Goal: Transaction & Acquisition: Purchase product/service

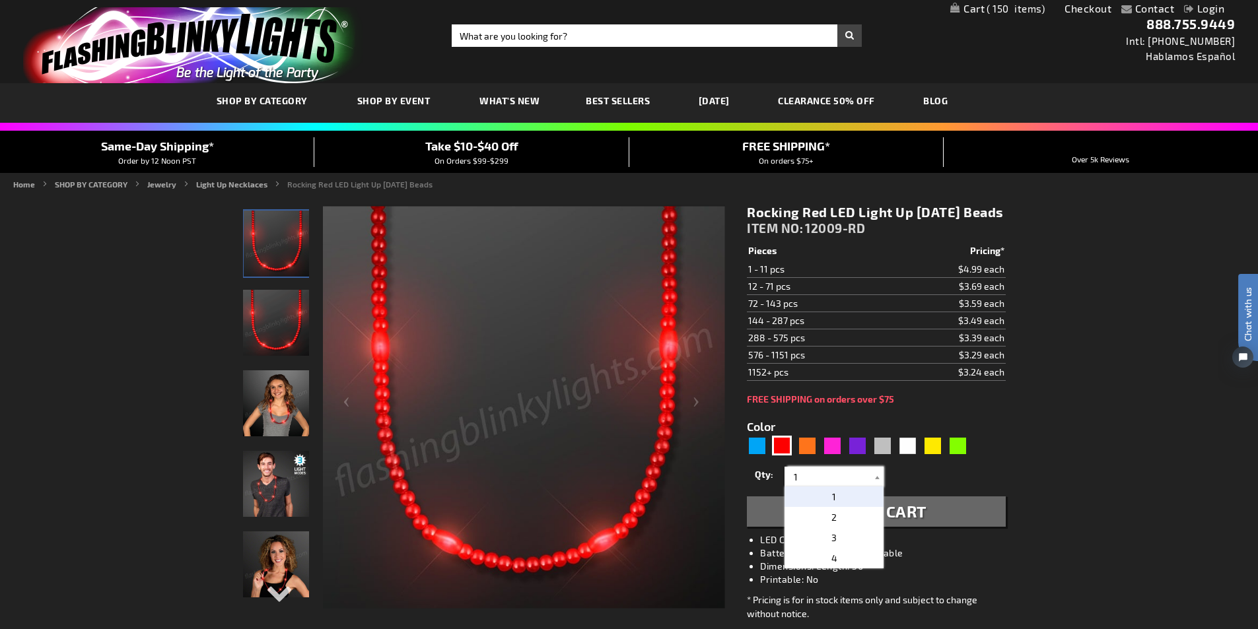
click at [807, 487] on input "1" at bounding box center [836, 477] width 96 height 20
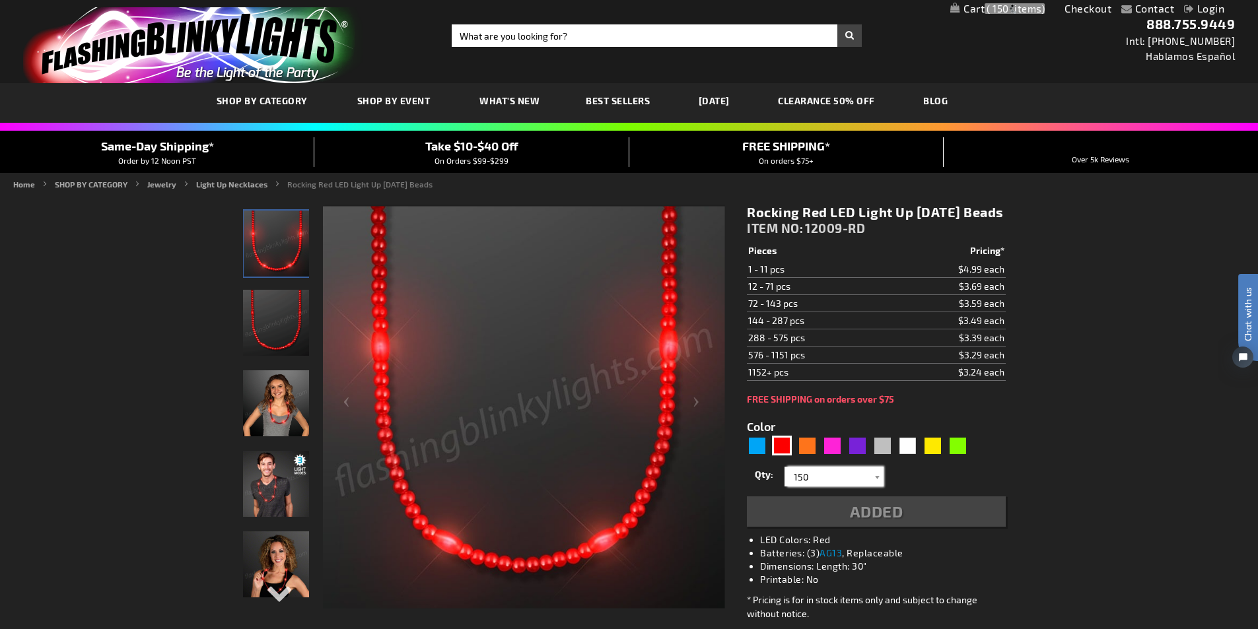
type input "150"
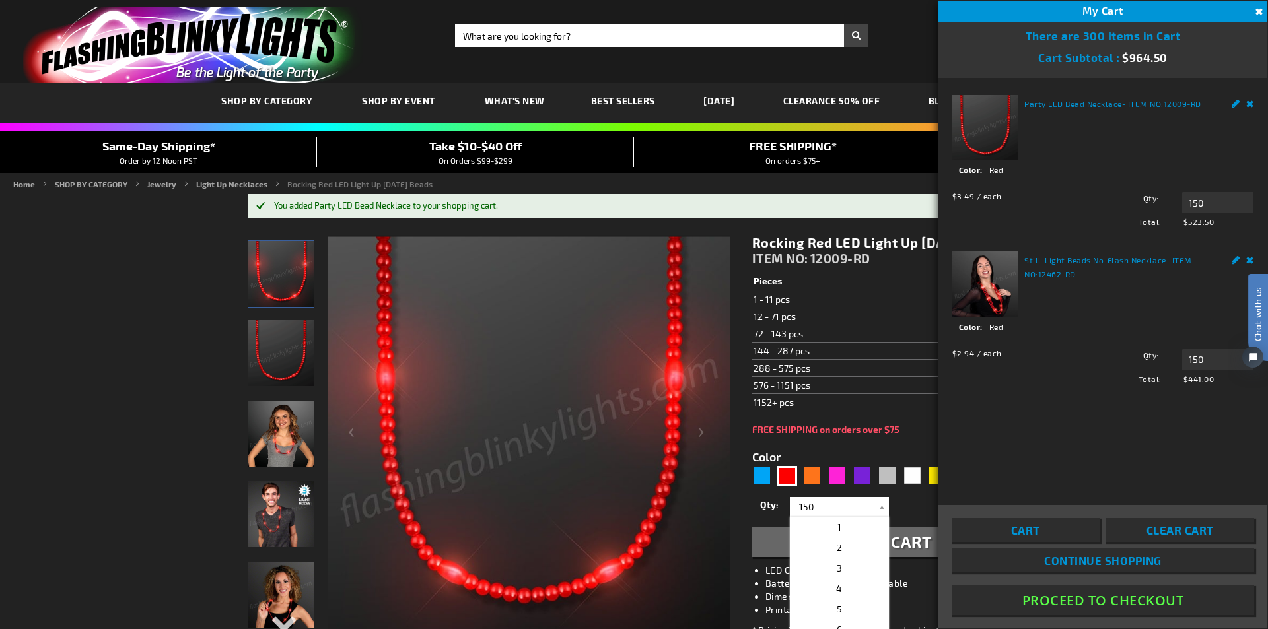
click at [1252, 103] on link "Remove" at bounding box center [1250, 102] width 8 height 14
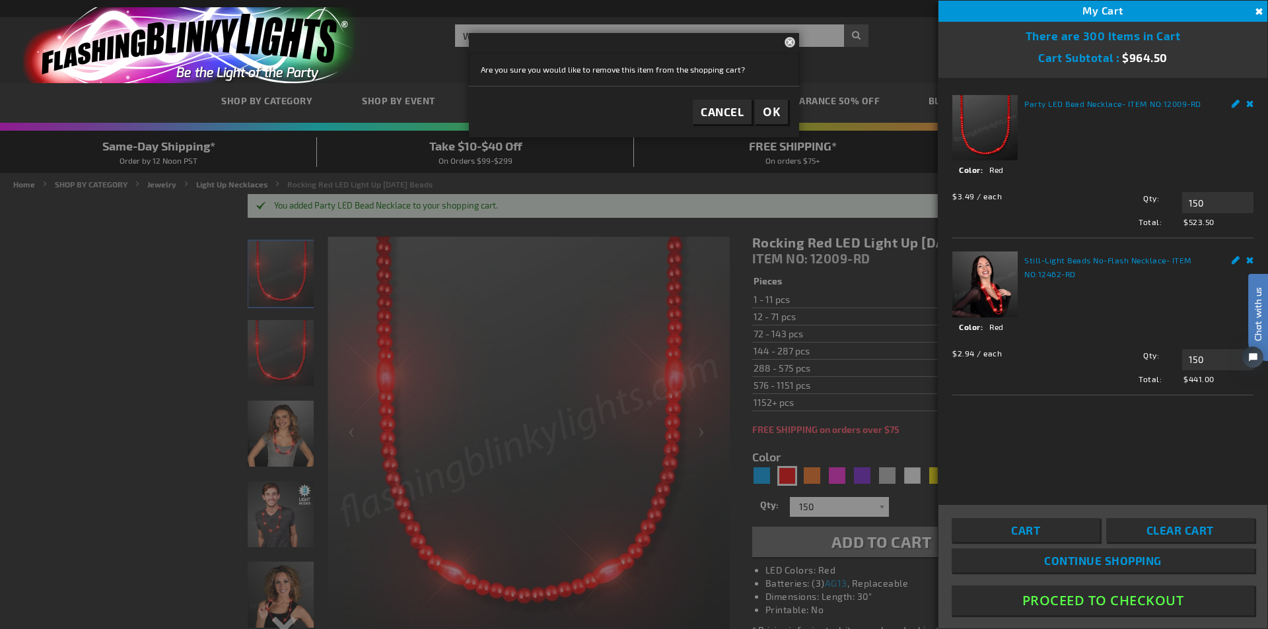
click at [764, 109] on span "OK" at bounding box center [771, 111] width 17 height 15
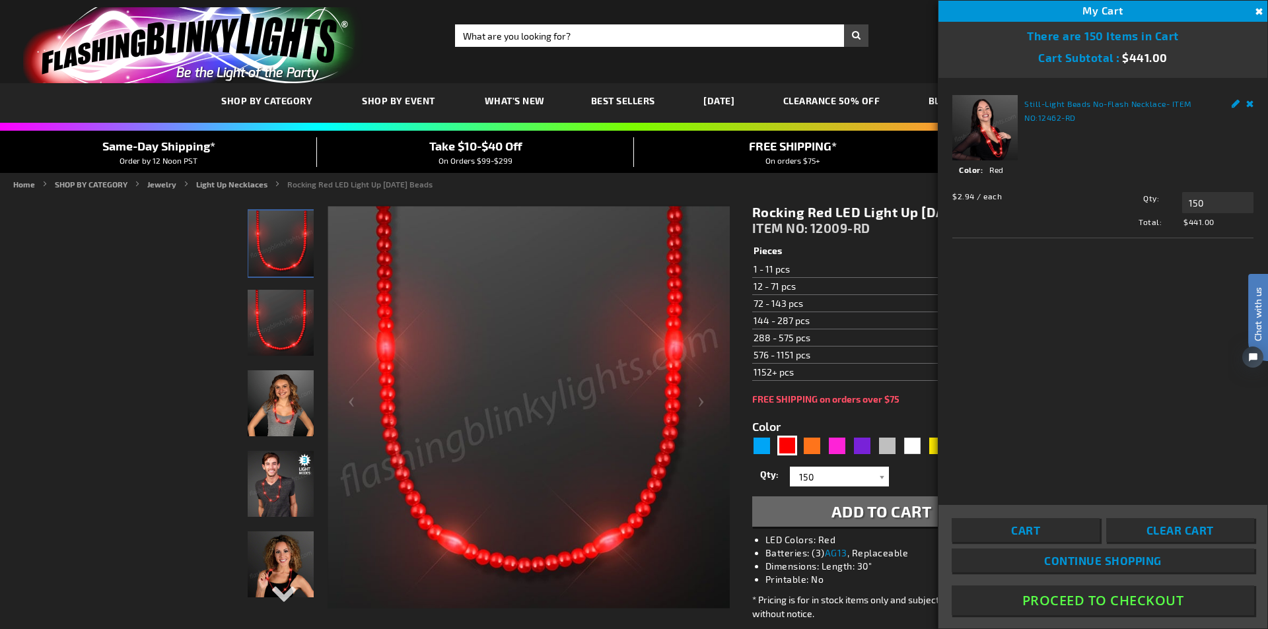
click at [1100, 607] on button "Proceed To Checkout" at bounding box center [1103, 601] width 303 height 30
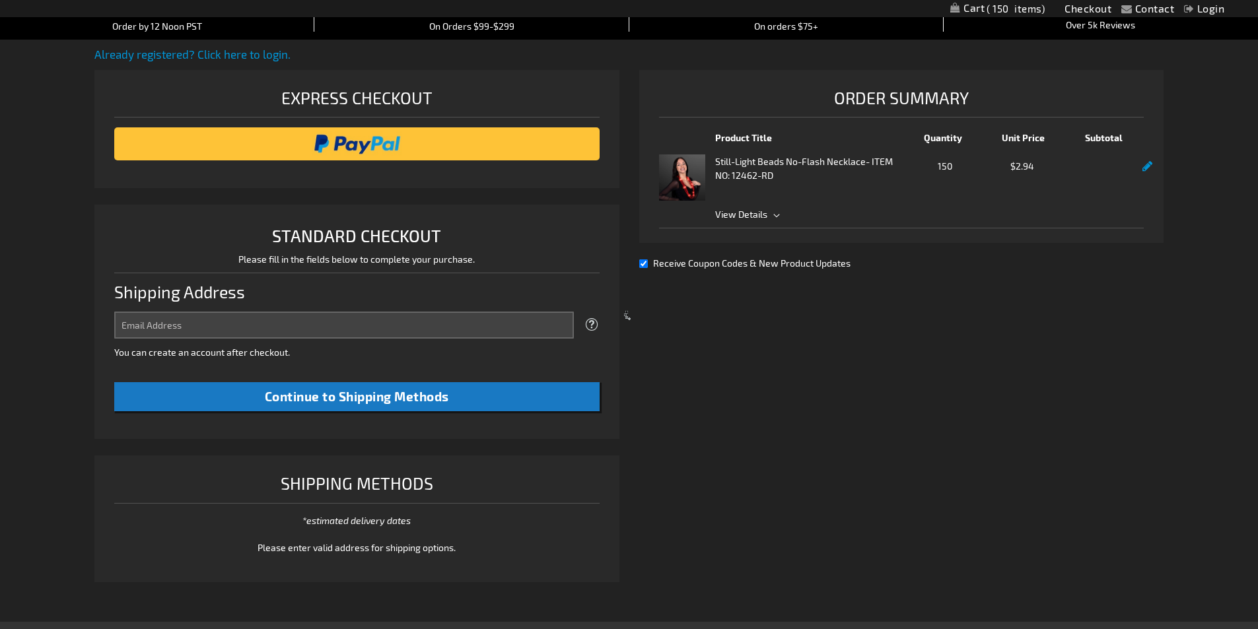
select select "US"
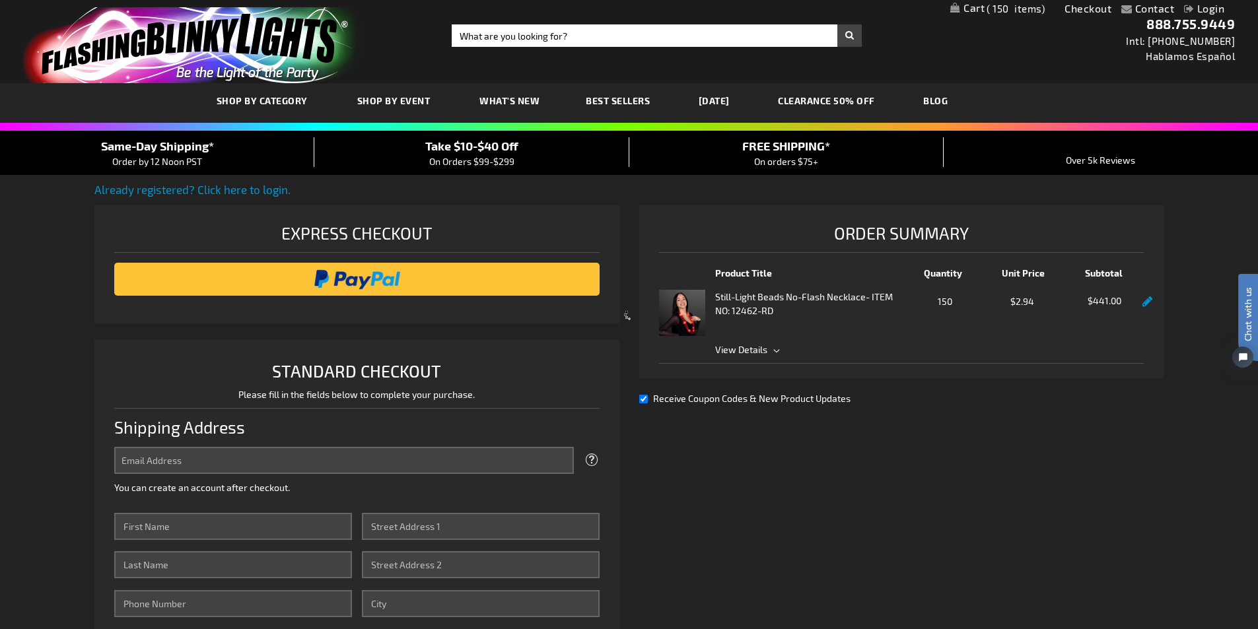
click at [773, 352] on div at bounding box center [629, 314] width 1258 height 629
click at [642, 399] on div at bounding box center [629, 314] width 1258 height 629
